Goal: Task Accomplishment & Management: Use online tool/utility

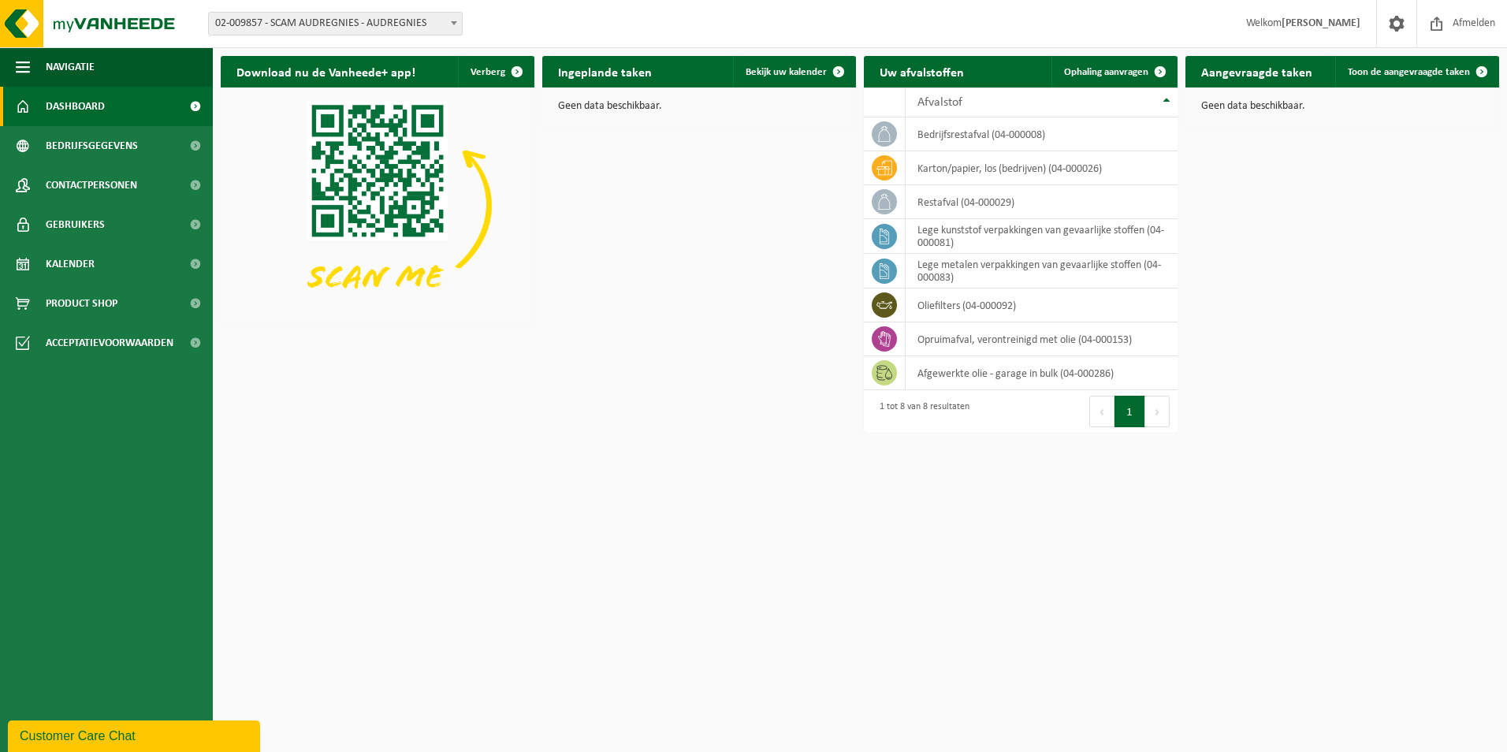
click at [374, 25] on span "02-009857 - SCAM AUDREGNIES - AUDREGNIES" at bounding box center [335, 24] width 253 height 22
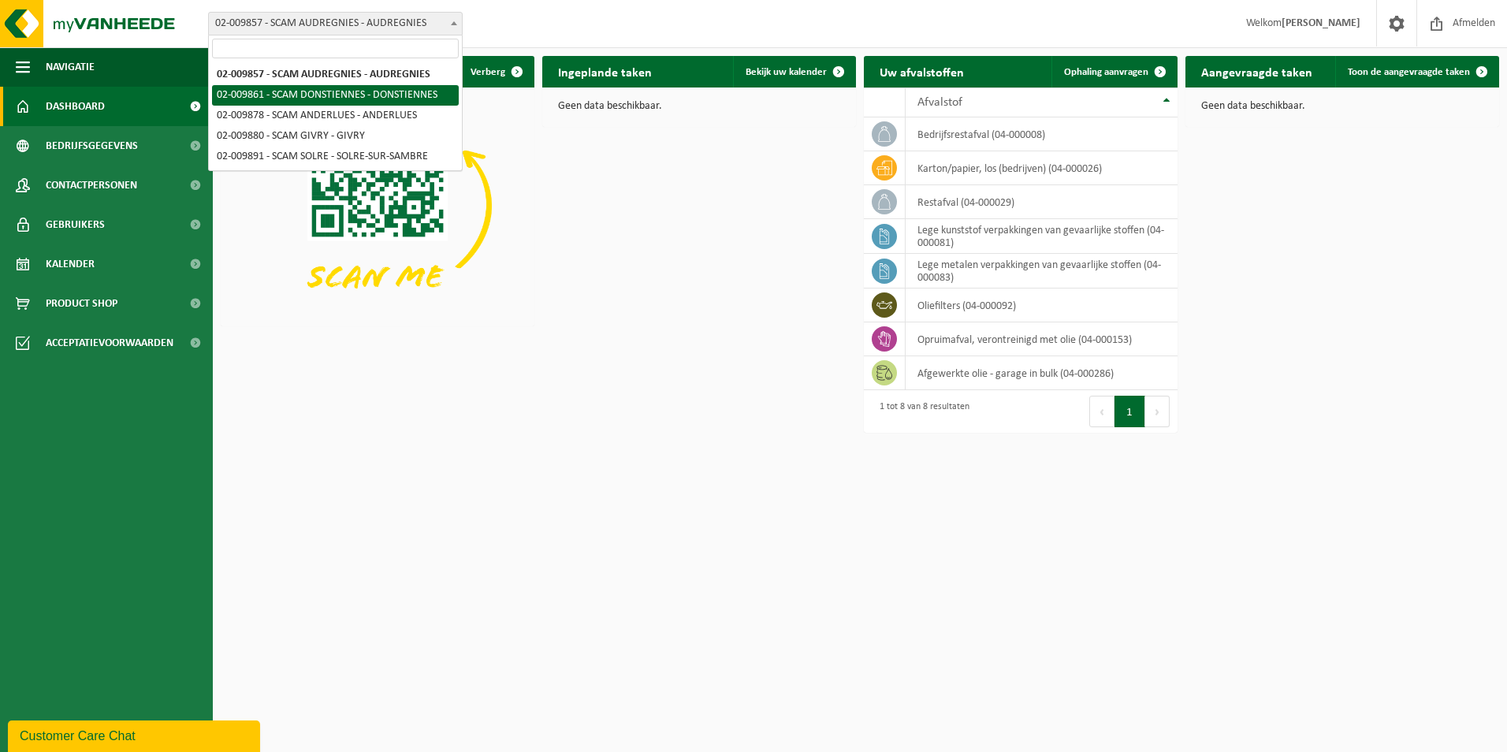
select select "1907"
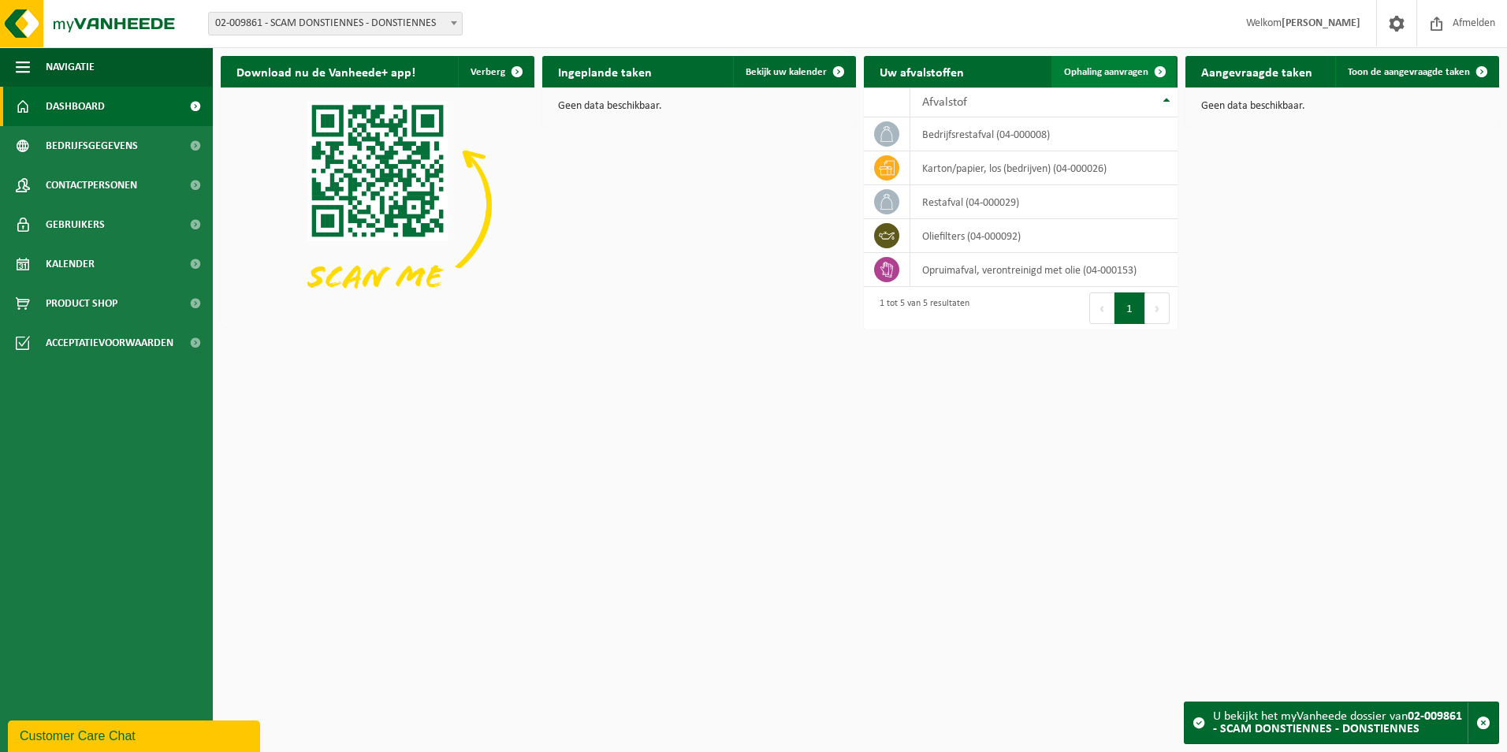
click at [1114, 74] on span "Ophaling aanvragen" at bounding box center [1106, 72] width 84 height 10
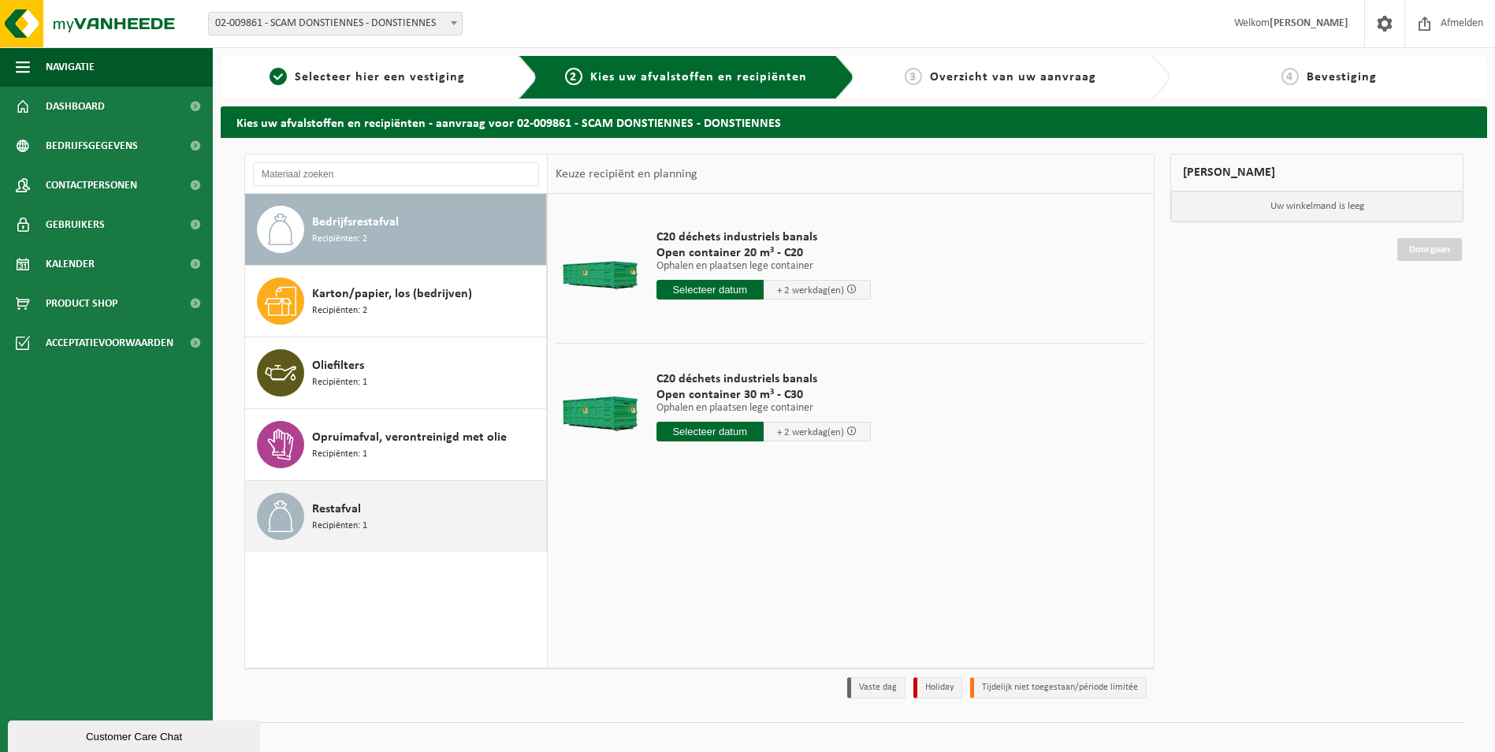
click at [426, 517] on div "Restafval Recipiënten: 1" at bounding box center [427, 516] width 230 height 47
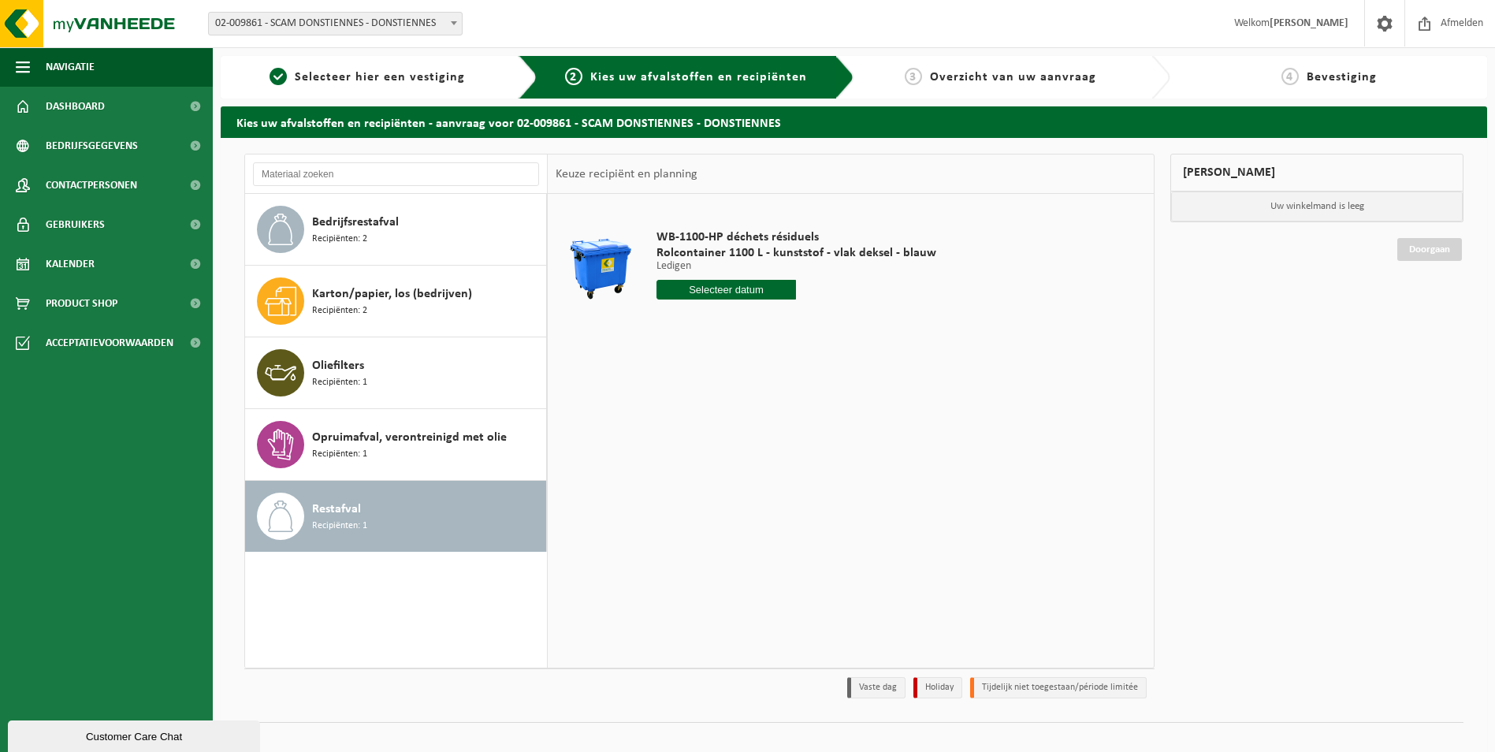
click at [734, 290] on input "text" at bounding box center [726, 290] width 140 height 20
click at [668, 407] on div "6" at bounding box center [671, 404] width 28 height 25
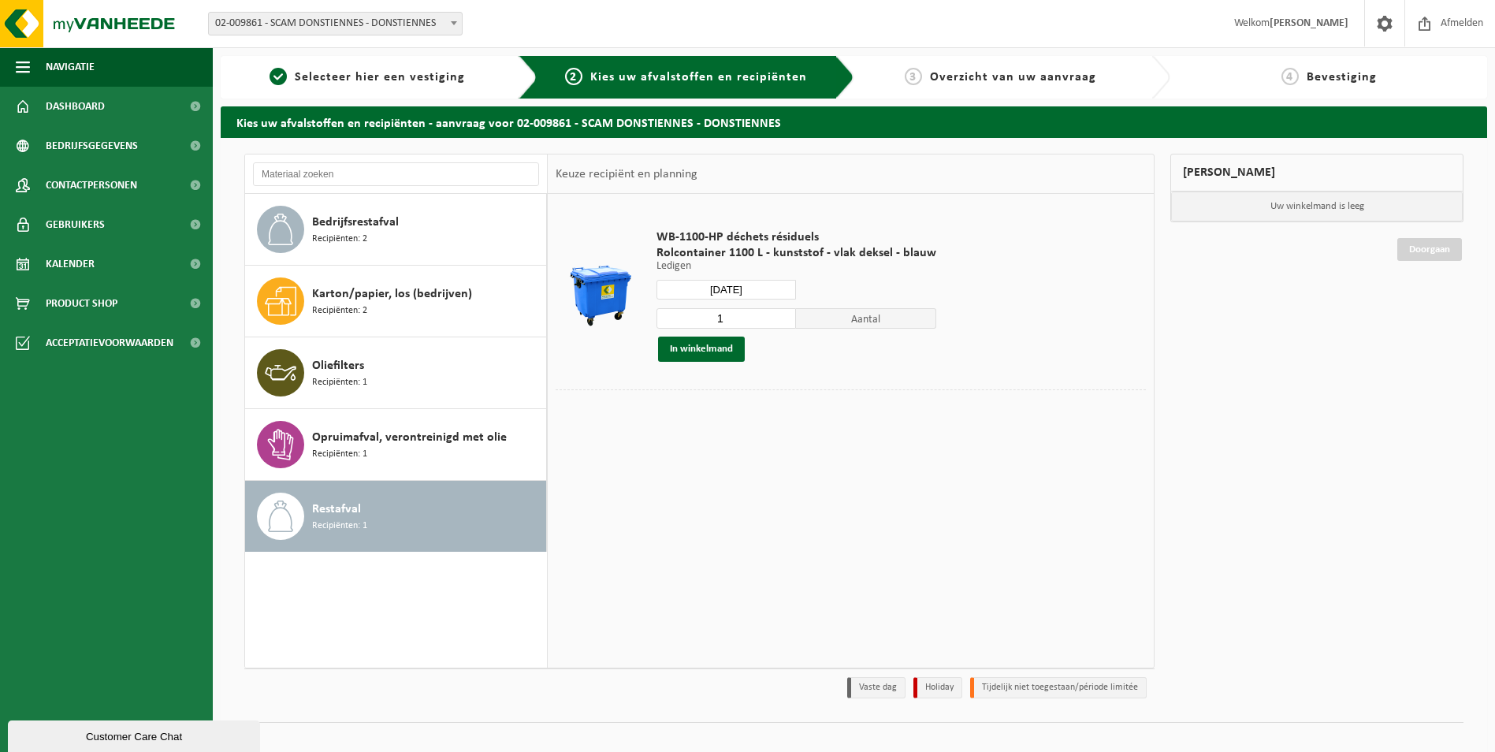
type input "Van 2025-10-06"
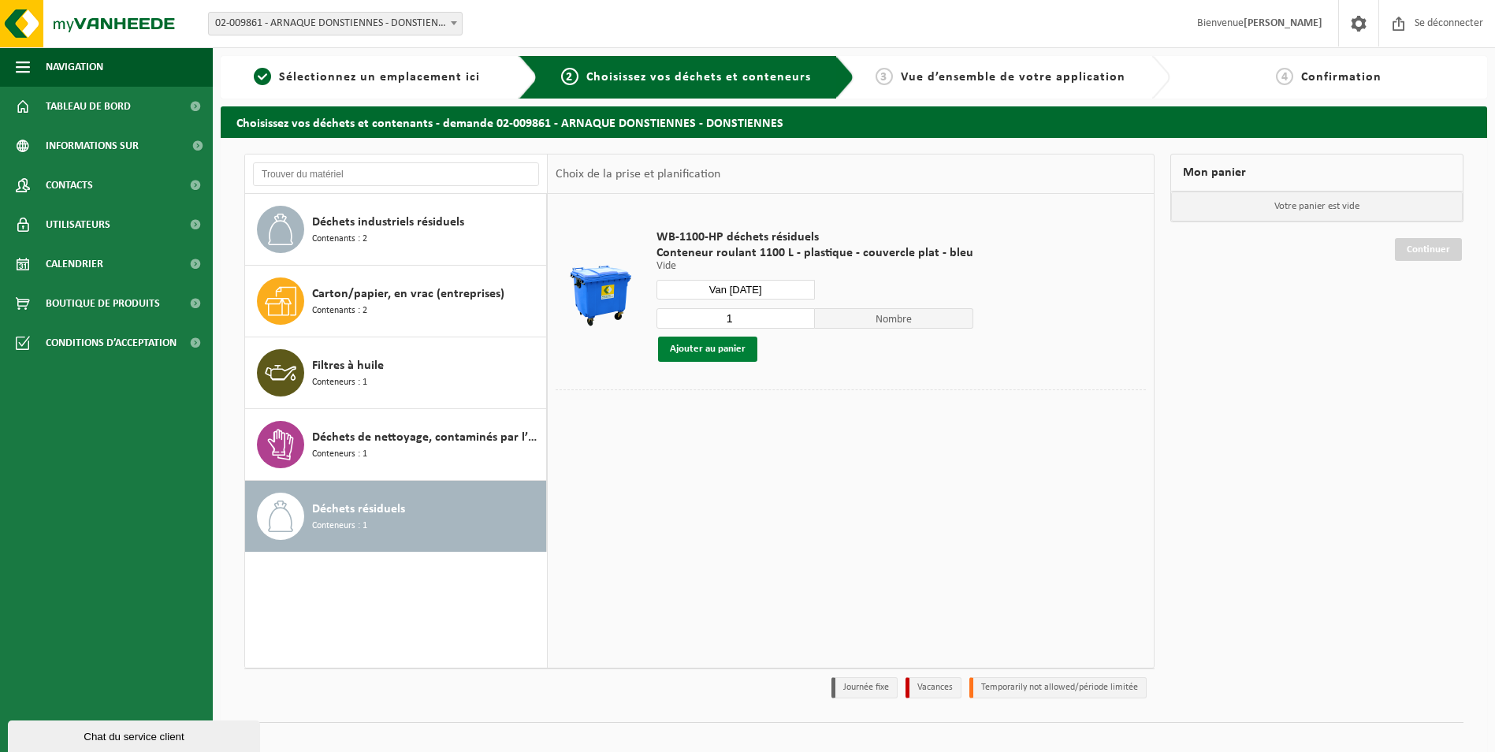
click at [711, 351] on button "Ajouter au panier" at bounding box center [707, 349] width 99 height 25
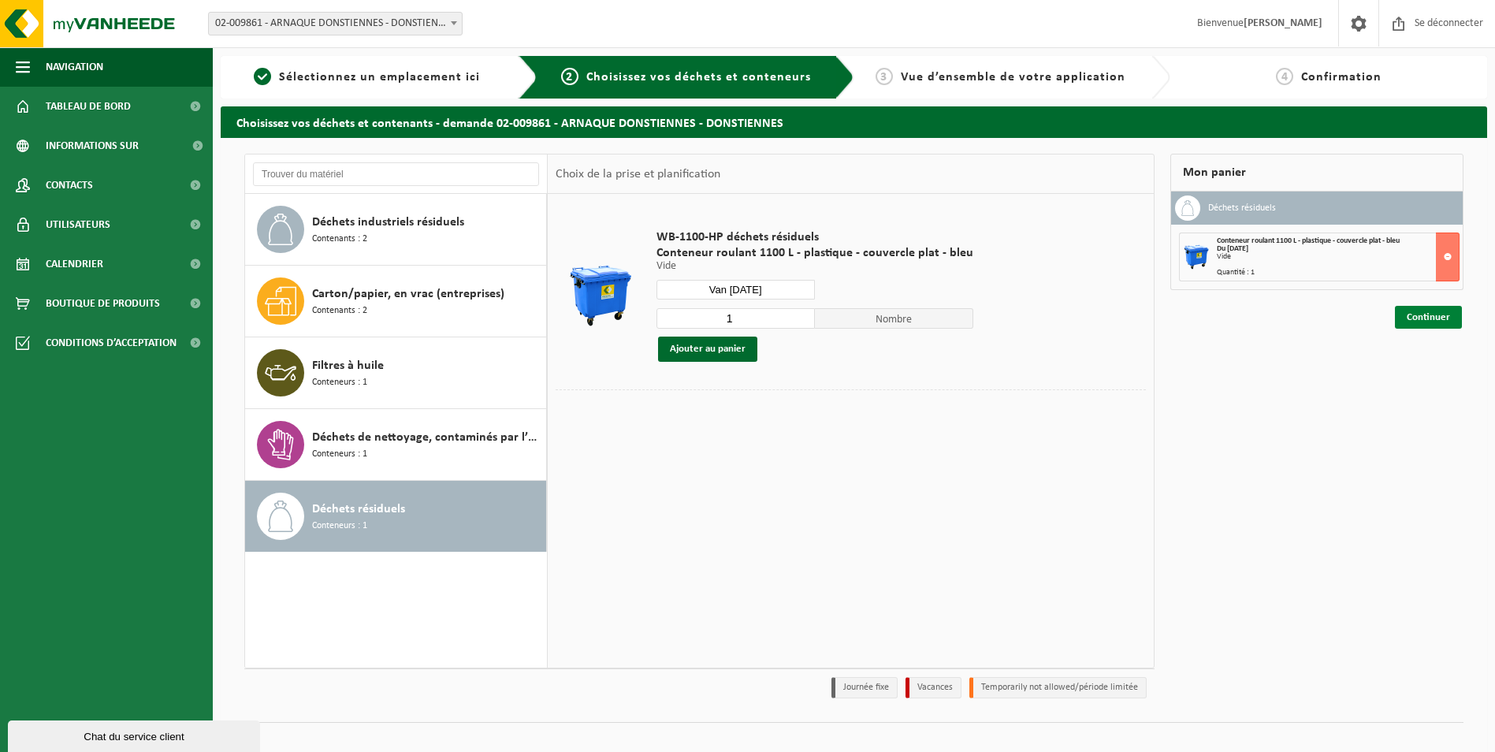
click at [1436, 318] on link "Continuer" at bounding box center [1428, 317] width 67 height 23
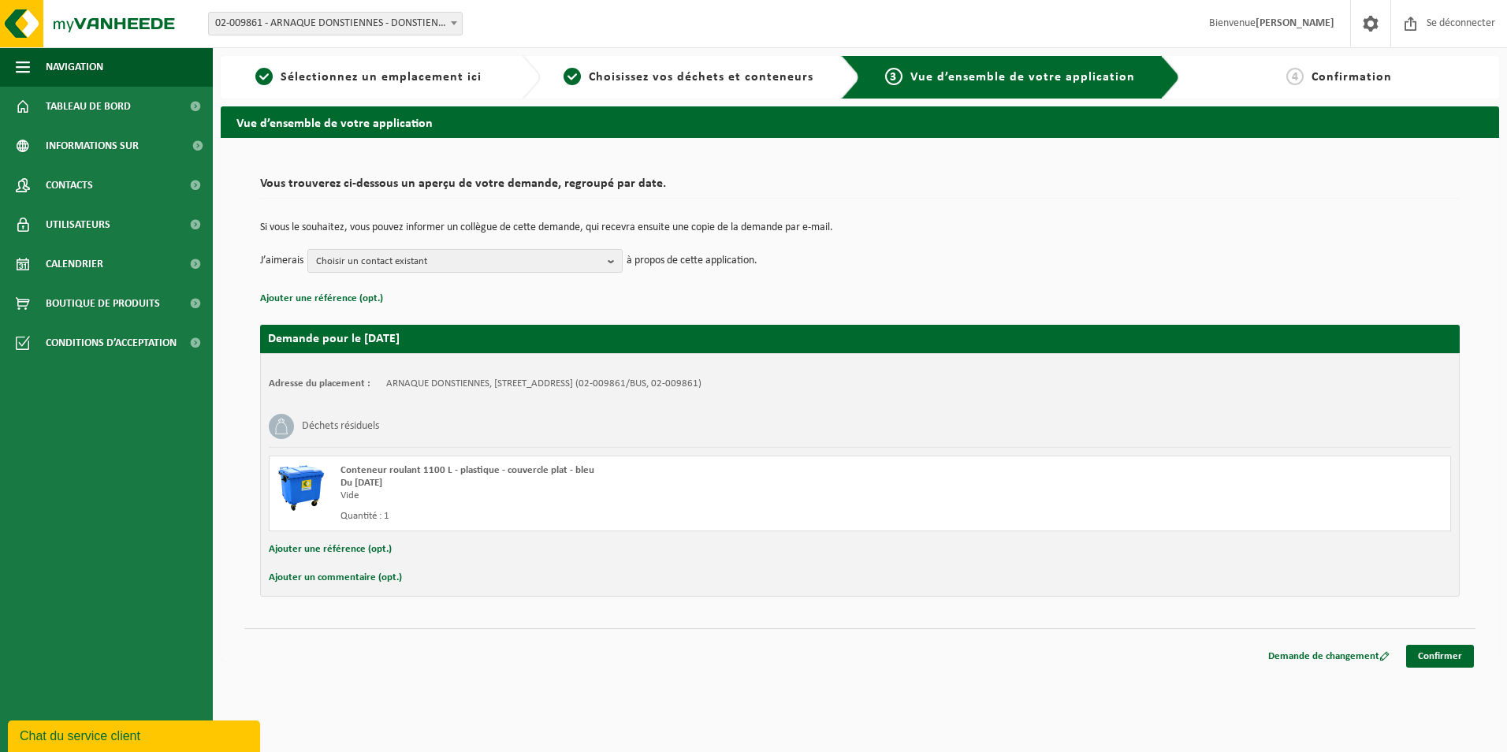
click at [1358, 82] on span "Confirmation" at bounding box center [1351, 77] width 80 height 13
click at [1419, 651] on link "Confirmer" at bounding box center [1440, 656] width 68 height 23
